Goal: Book appointment/travel/reservation

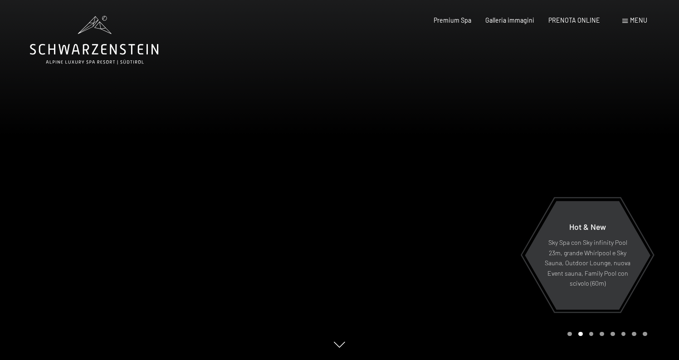
click at [637, 170] on div at bounding box center [510, 180] width 340 height 360
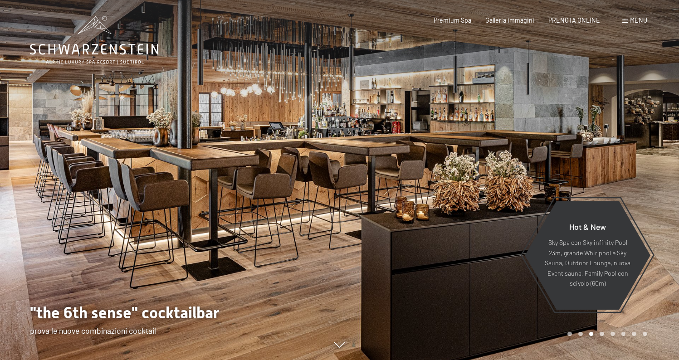
click at [637, 170] on div at bounding box center [510, 180] width 340 height 360
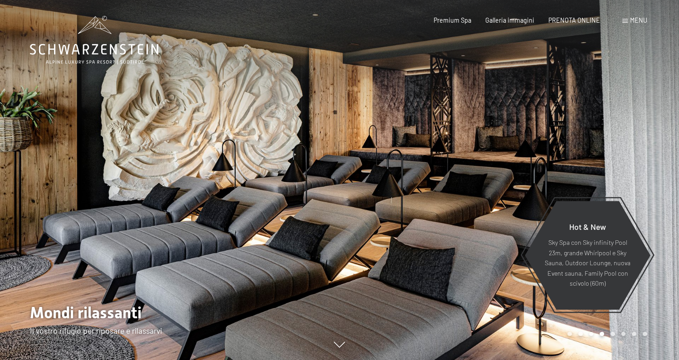
click at [637, 170] on div at bounding box center [510, 180] width 340 height 360
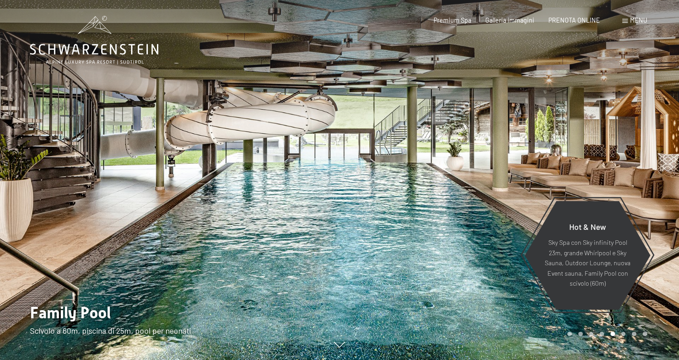
click at [637, 170] on div at bounding box center [510, 180] width 340 height 360
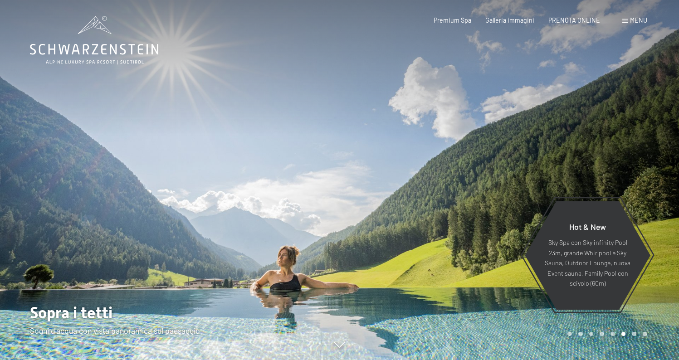
click at [637, 170] on div at bounding box center [510, 180] width 340 height 360
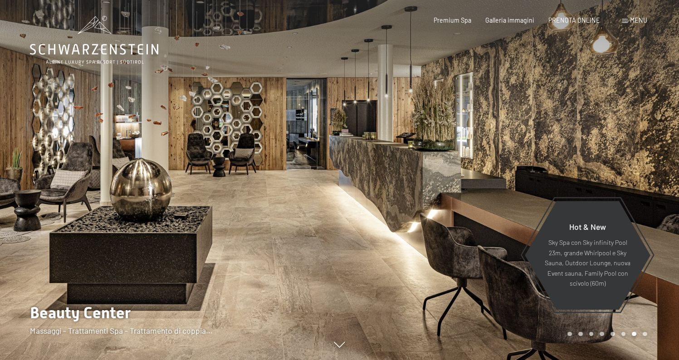
click at [637, 170] on div at bounding box center [510, 180] width 340 height 360
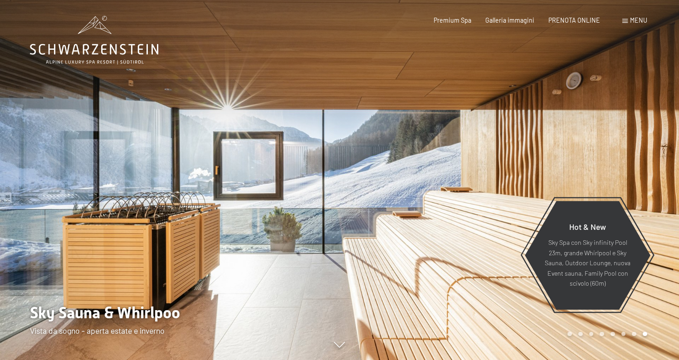
click at [637, 170] on div at bounding box center [510, 180] width 340 height 360
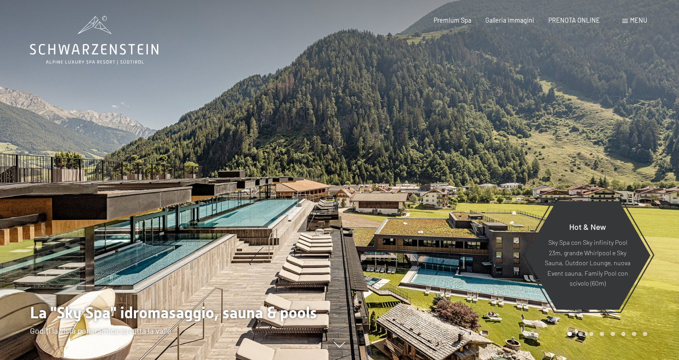
click at [637, 170] on div at bounding box center [510, 180] width 340 height 360
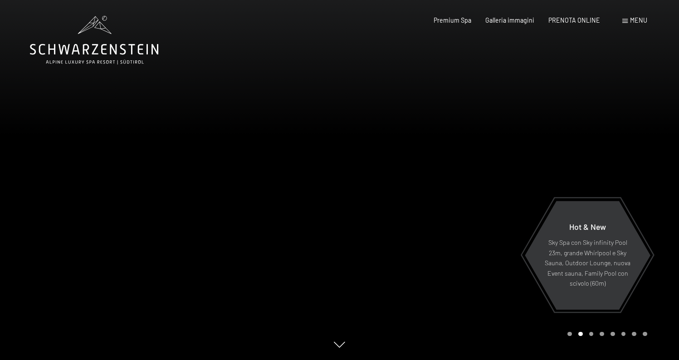
click at [637, 170] on div at bounding box center [510, 180] width 340 height 360
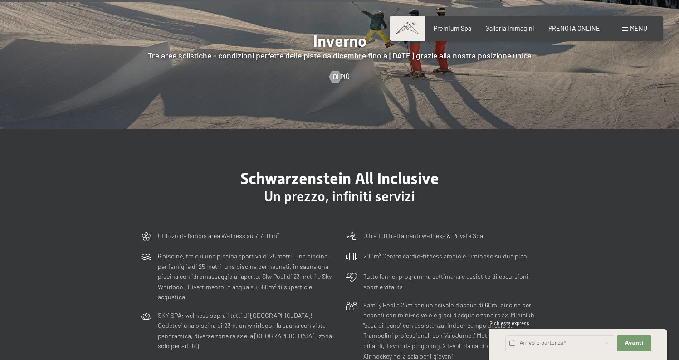
scroll to position [2097, 0]
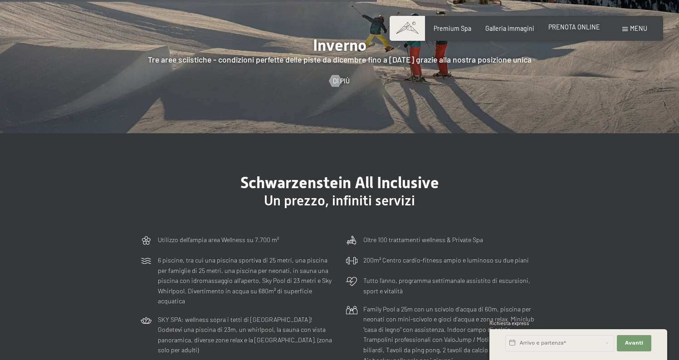
click at [580, 30] on span "PRENOTA ONLINE" at bounding box center [574, 27] width 52 height 8
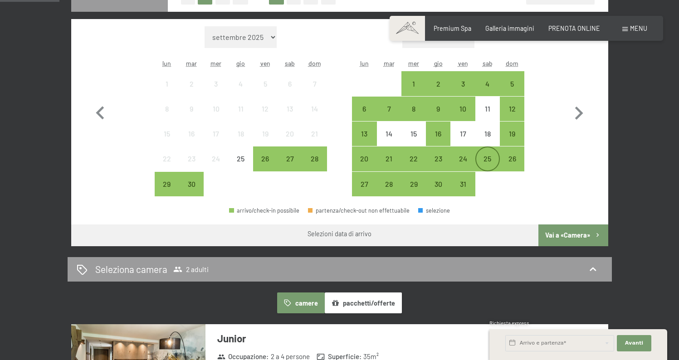
scroll to position [266, 0]
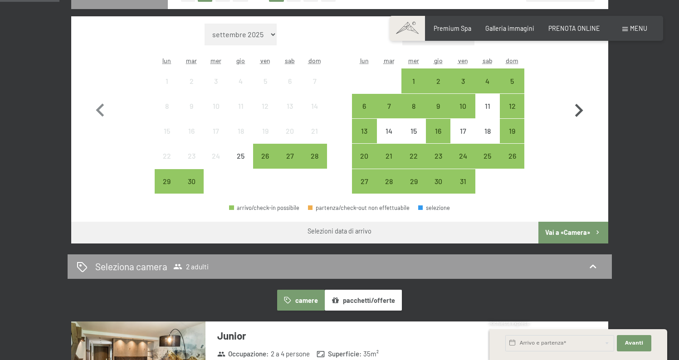
click at [573, 110] on icon "button" at bounding box center [579, 111] width 26 height 26
select select "[DATE]"
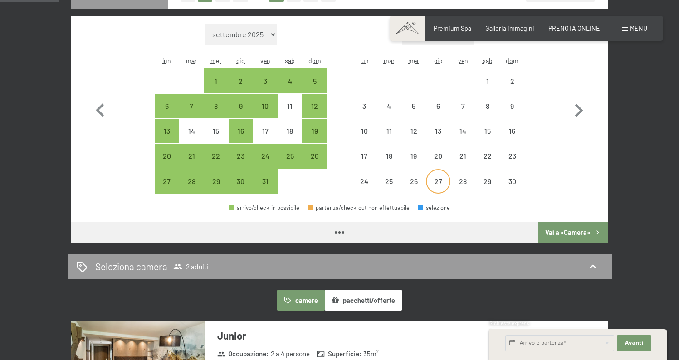
select select "[DATE]"
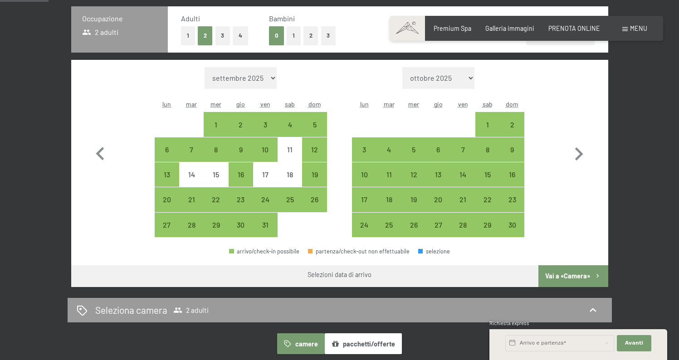
scroll to position [207, 0]
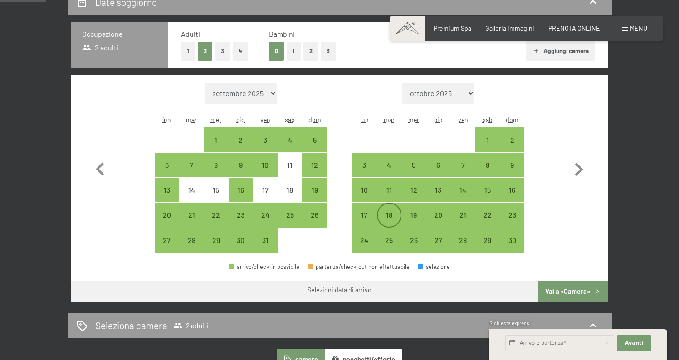
click at [389, 216] on div "18" at bounding box center [389, 222] width 23 height 23
select select "[DATE]"
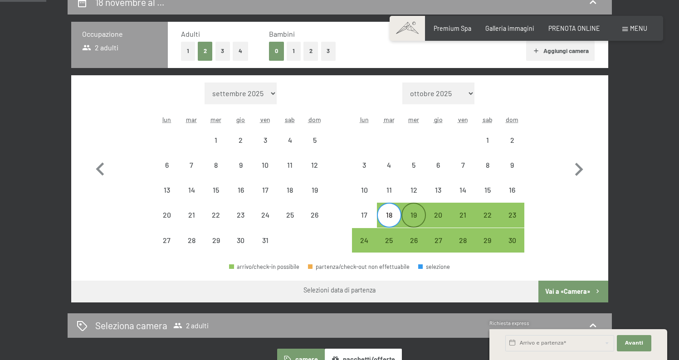
click at [414, 216] on div "19" at bounding box center [413, 222] width 23 height 23
select select "[DATE]"
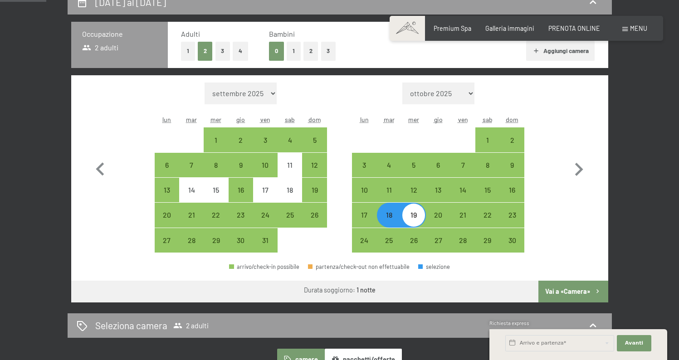
click at [573, 292] on button "Vai a «Camera»" at bounding box center [572, 292] width 69 height 22
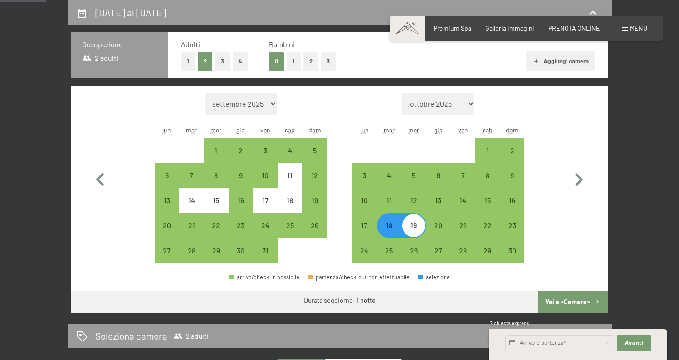
select select "[DATE]"
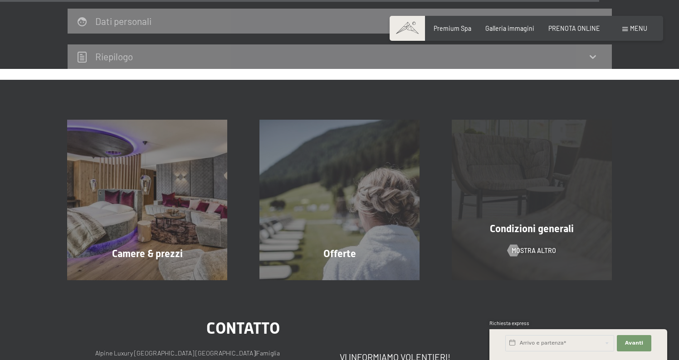
scroll to position [2128, 0]
